Goal: Task Accomplishment & Management: Complete application form

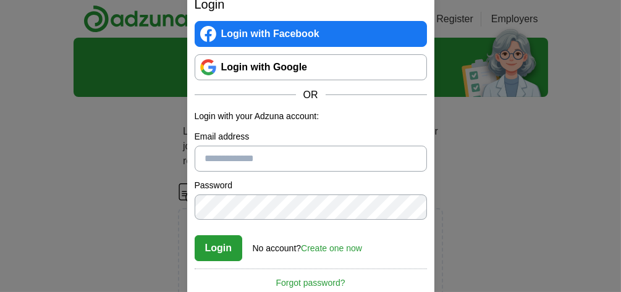
type input "**********"
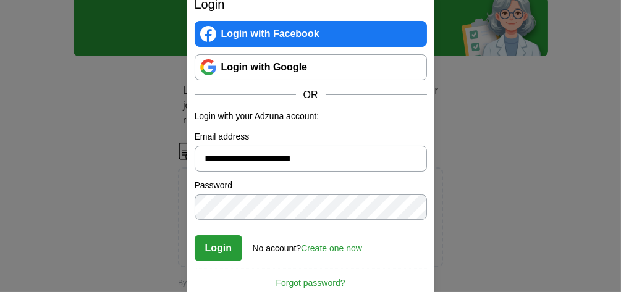
scroll to position [59, 0]
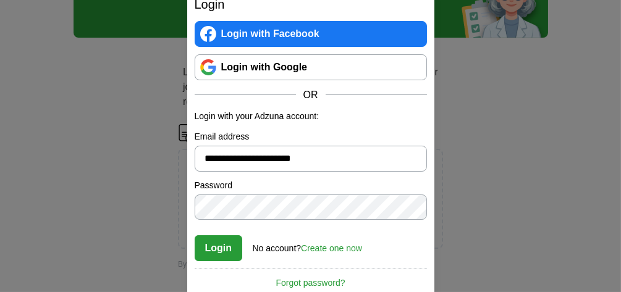
click at [208, 247] on button "Login" at bounding box center [219, 249] width 48 height 26
click at [221, 247] on button "Login" at bounding box center [219, 249] width 48 height 26
click at [218, 246] on button "Login" at bounding box center [219, 249] width 48 height 26
click at [335, 245] on link "Create one now" at bounding box center [331, 249] width 61 height 10
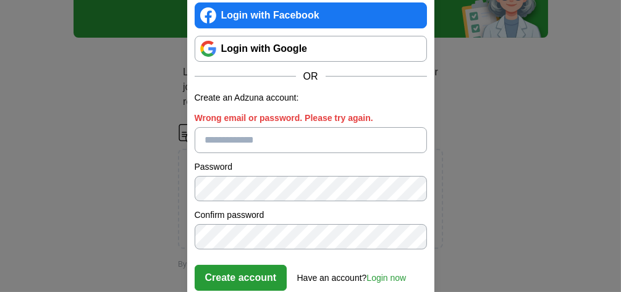
click at [235, 144] on input "Wrong email or password. Please try again." at bounding box center [311, 140] width 233 height 26
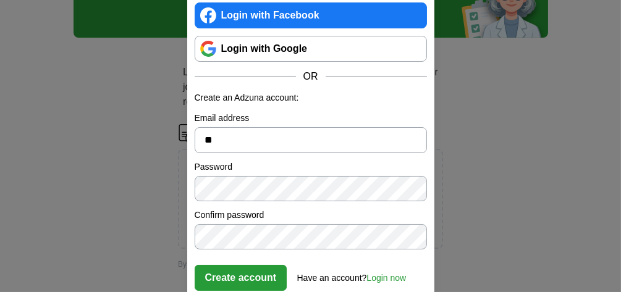
type input "*"
type input "**********"
click at [247, 276] on button "Create account" at bounding box center [241, 278] width 93 height 26
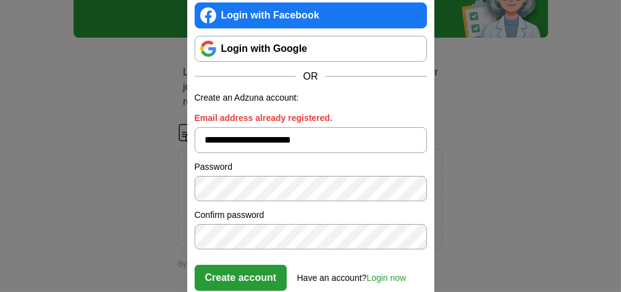
click at [240, 276] on button "Create account" at bounding box center [241, 278] width 93 height 26
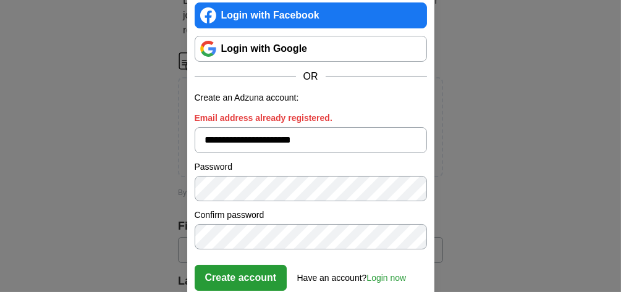
scroll to position [132, 0]
click at [231, 276] on button "Create account" at bounding box center [241, 278] width 93 height 26
click at [390, 276] on link "Login now" at bounding box center [387, 278] width 40 height 10
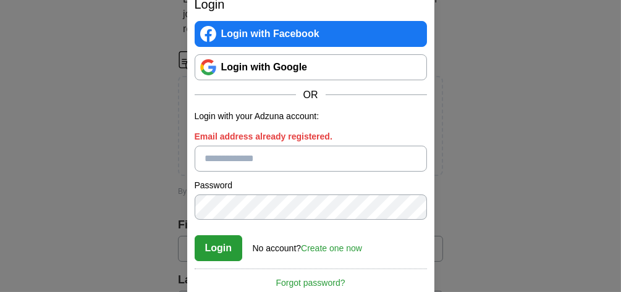
click at [257, 159] on input "Email address already registered." at bounding box center [311, 159] width 233 height 26
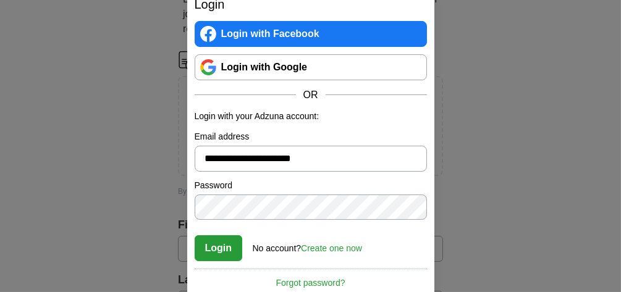
type input "**********"
